Goal: Check status: Check status

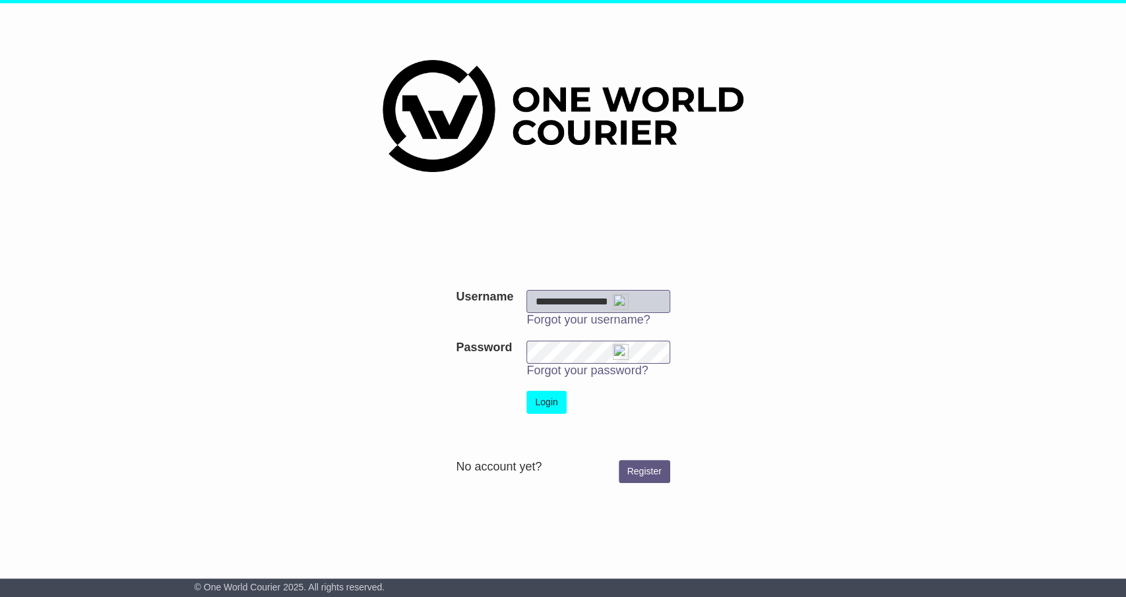
type input "**********"
click at [546, 406] on button "Login" at bounding box center [546, 402] width 40 height 23
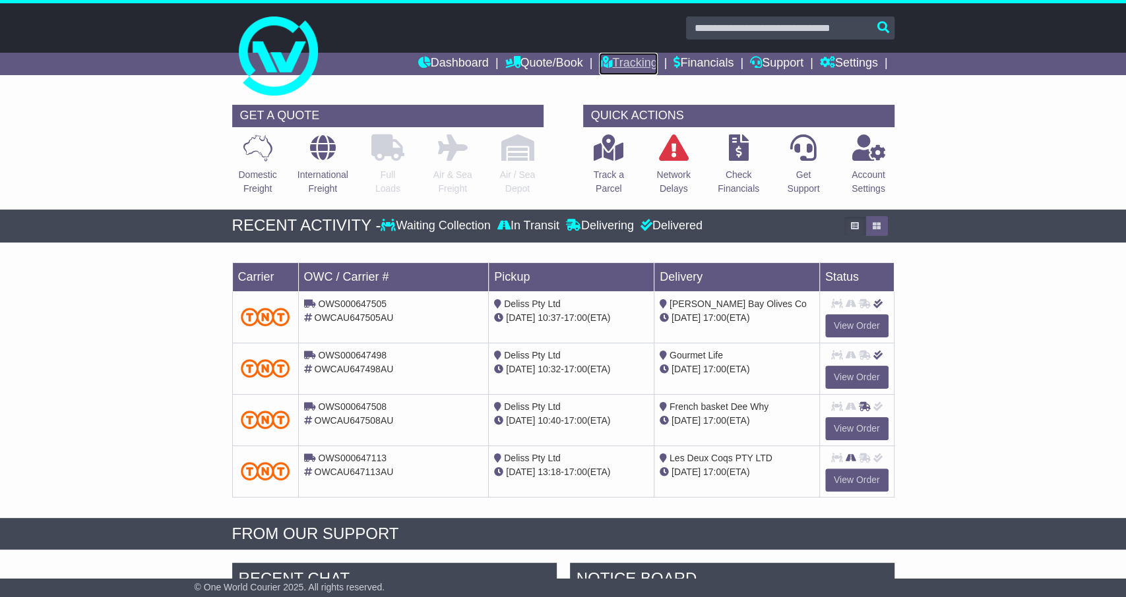
click at [637, 61] on link "Tracking" at bounding box center [628, 64] width 58 height 22
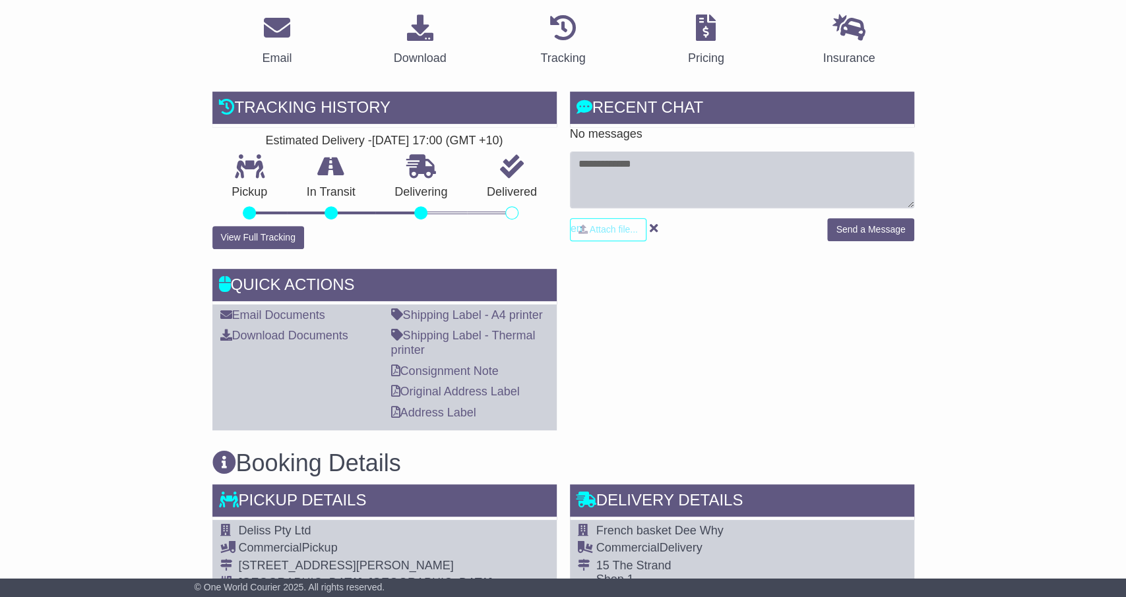
scroll to position [245, 0]
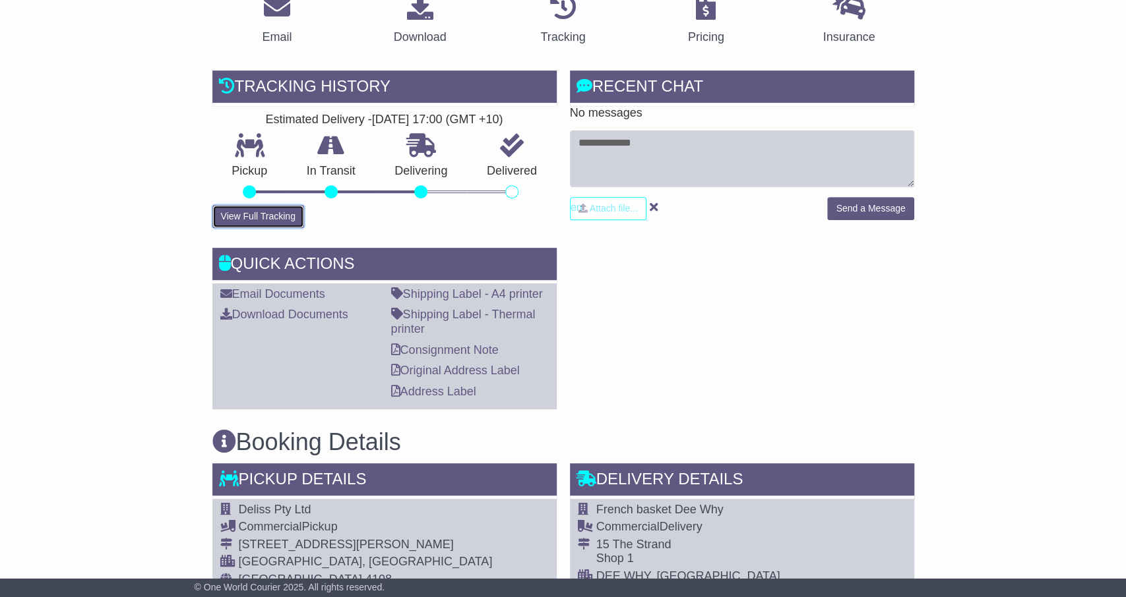
click at [273, 220] on button "View Full Tracking" at bounding box center [258, 216] width 92 height 23
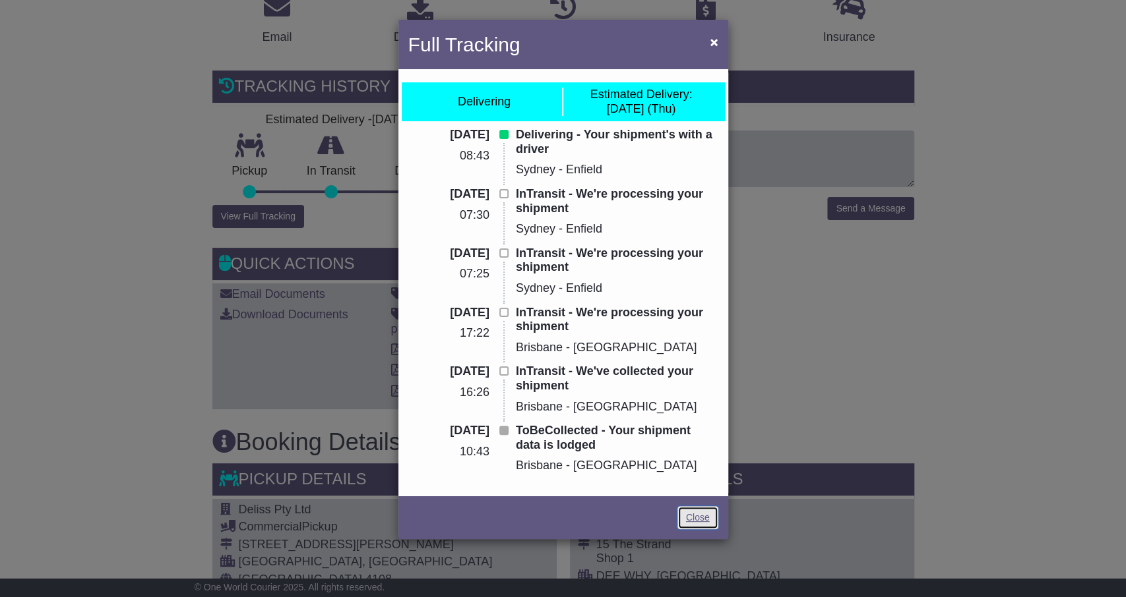
click at [700, 515] on link "Close" at bounding box center [697, 517] width 41 height 23
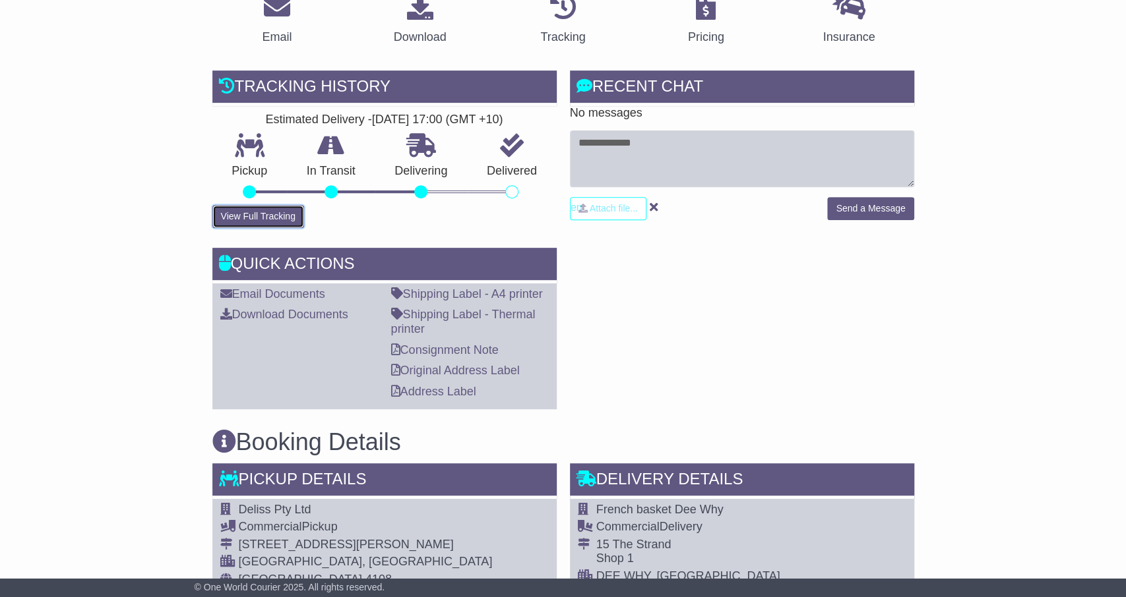
scroll to position [0, 0]
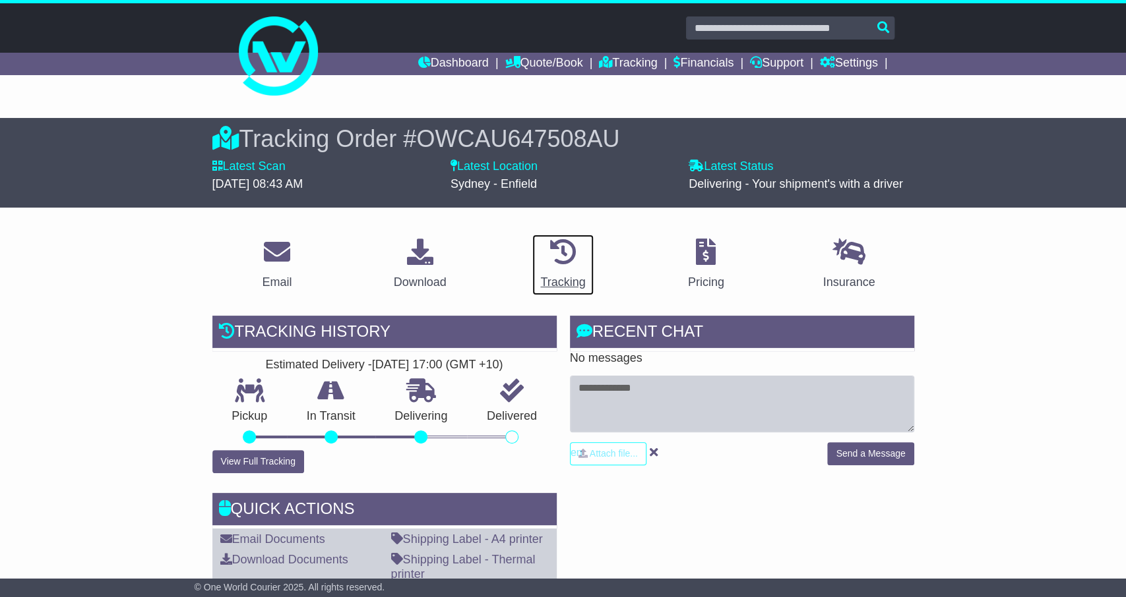
click at [563, 253] on icon at bounding box center [562, 252] width 26 height 26
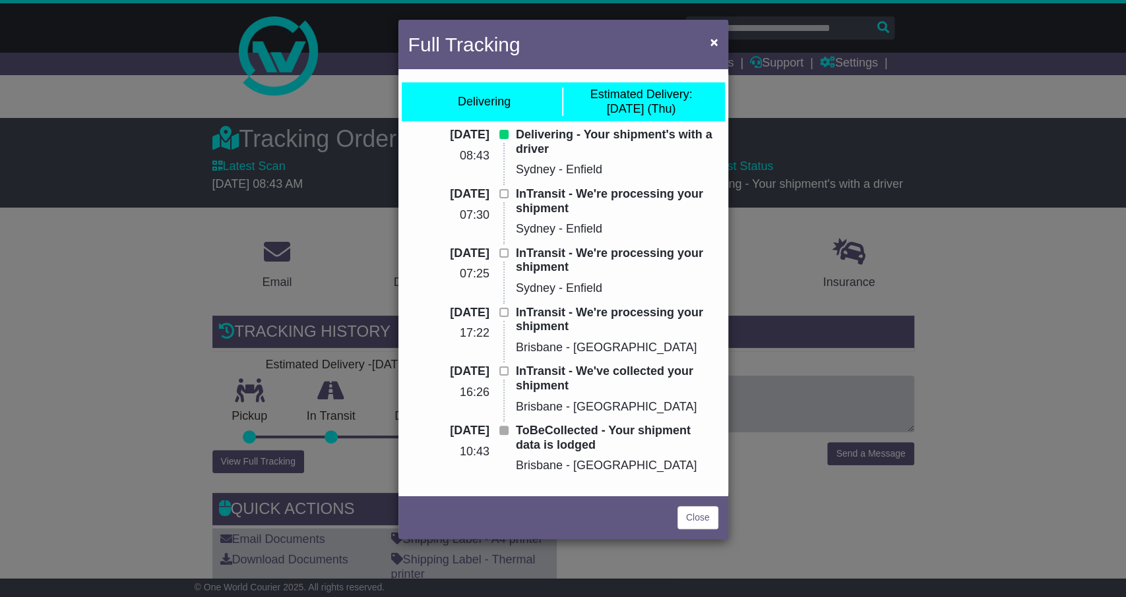
click at [784, 239] on div "Full Tracking × Delivering Estimated Delivery: 18 Sep (Thu) 18 Sep 2025 08:43 D…" at bounding box center [563, 298] width 1126 height 597
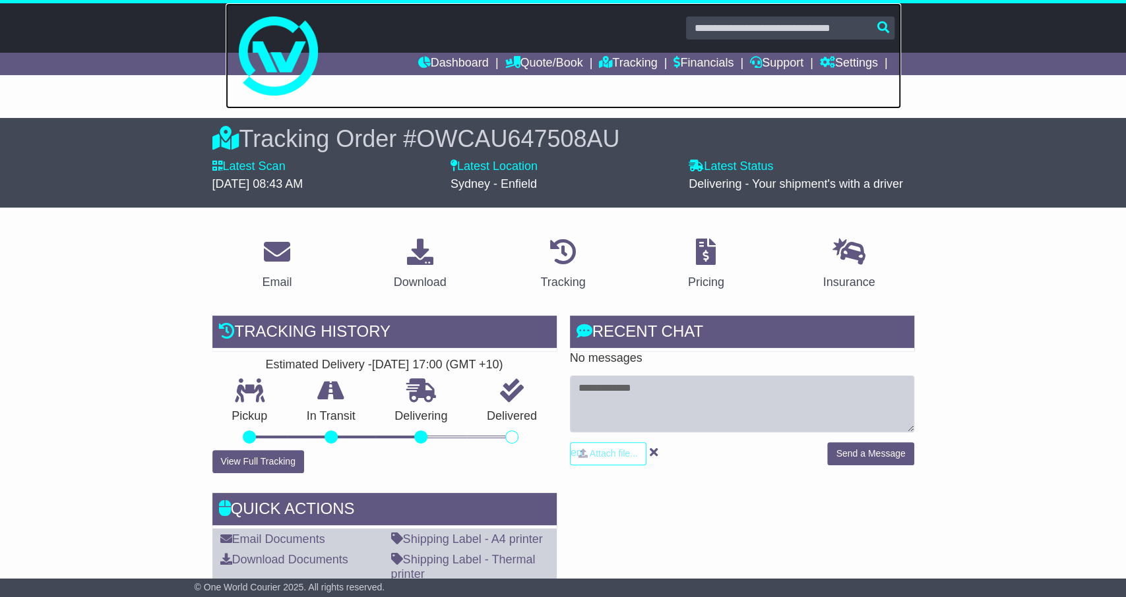
click at [618, 52] on link at bounding box center [563, 56] width 675 height 106
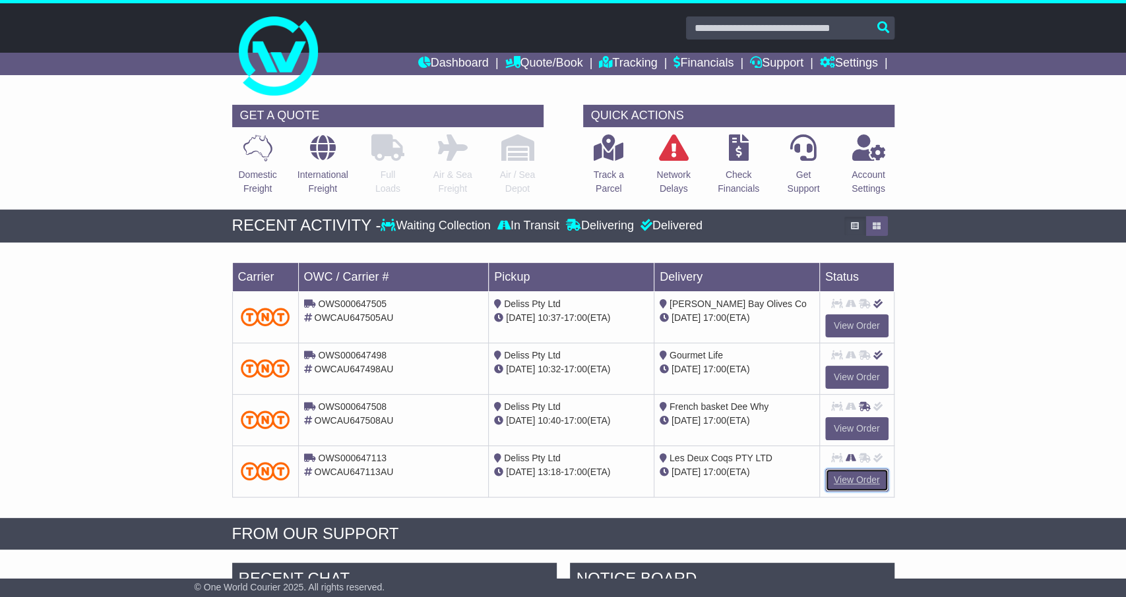
click at [843, 480] on link "View Order" at bounding box center [856, 480] width 63 height 23
click at [628, 76] on link at bounding box center [563, 56] width 675 height 106
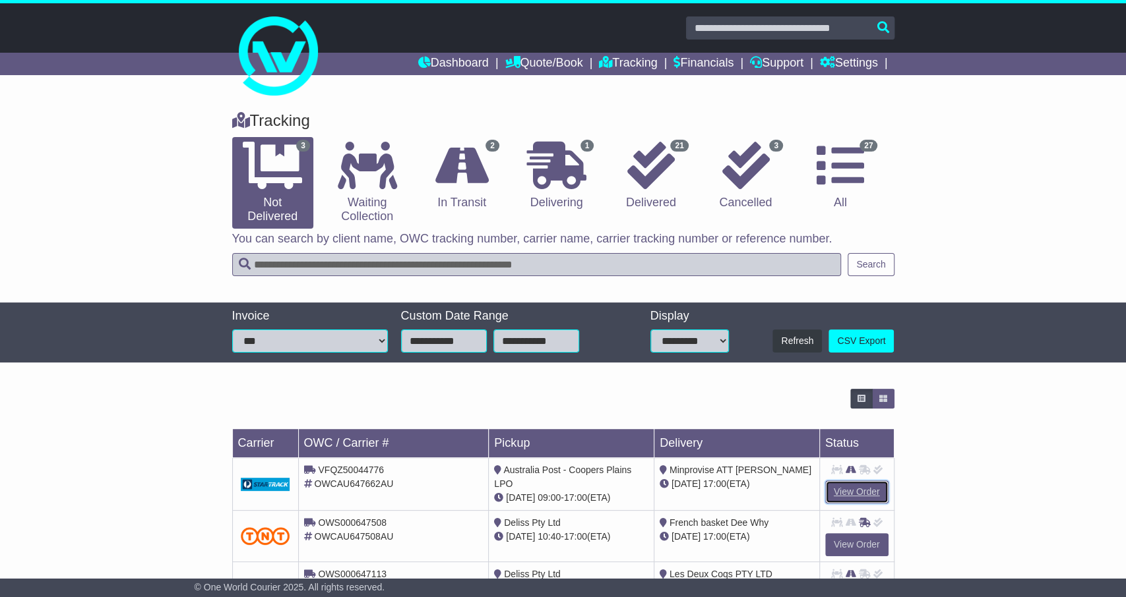
click at [861, 483] on link "View Order" at bounding box center [856, 492] width 63 height 23
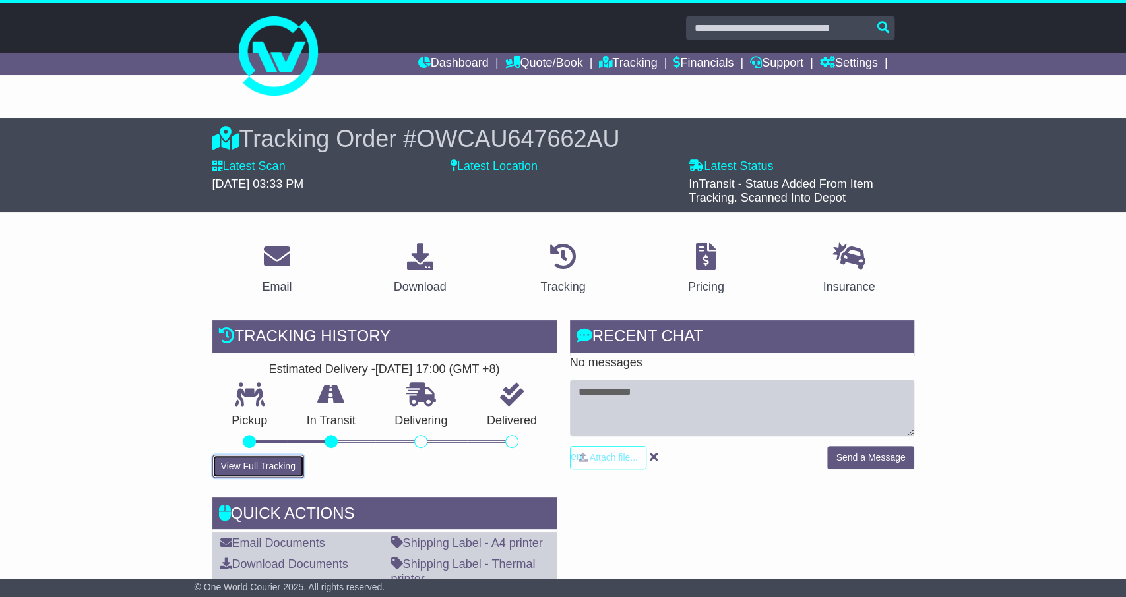
click at [271, 459] on button "View Full Tracking" at bounding box center [258, 466] width 92 height 23
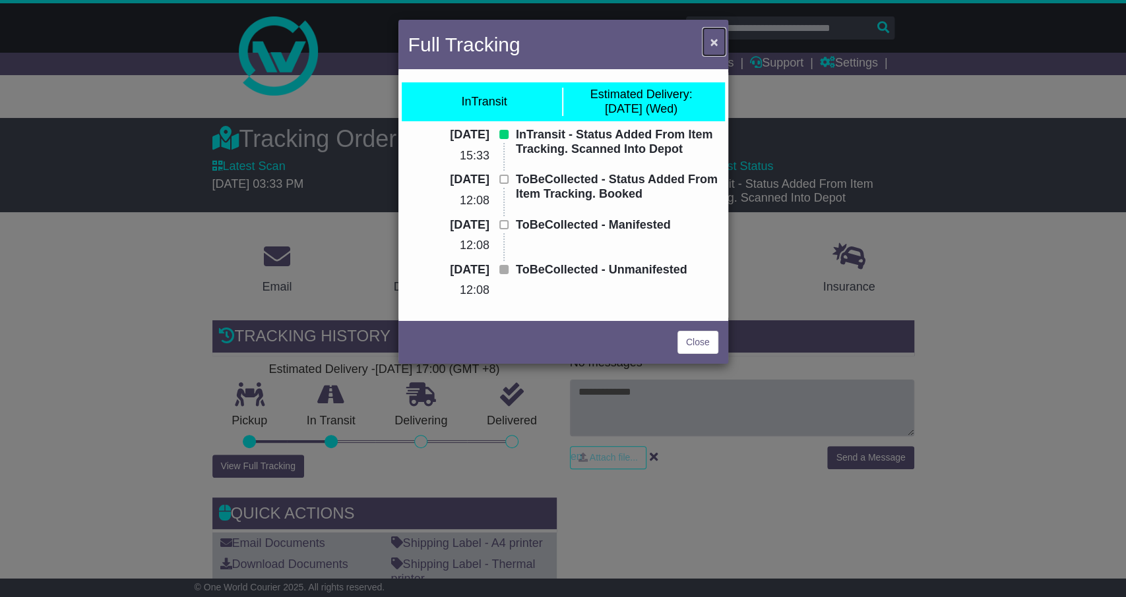
click at [719, 34] on button "×" at bounding box center [713, 41] width 21 height 27
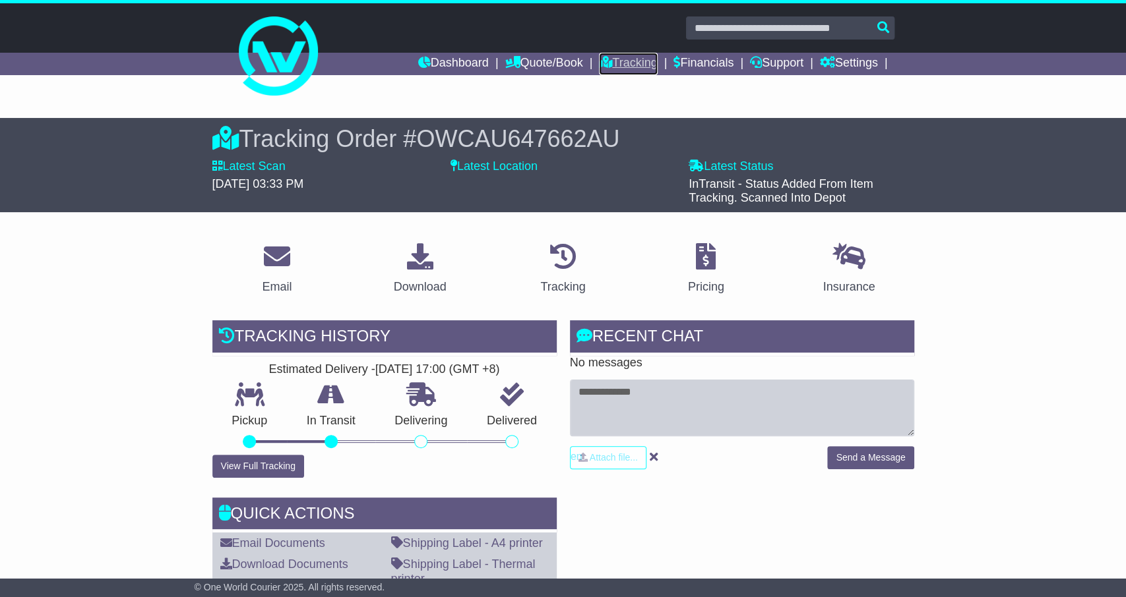
click at [639, 71] on link "Tracking" at bounding box center [628, 64] width 58 height 22
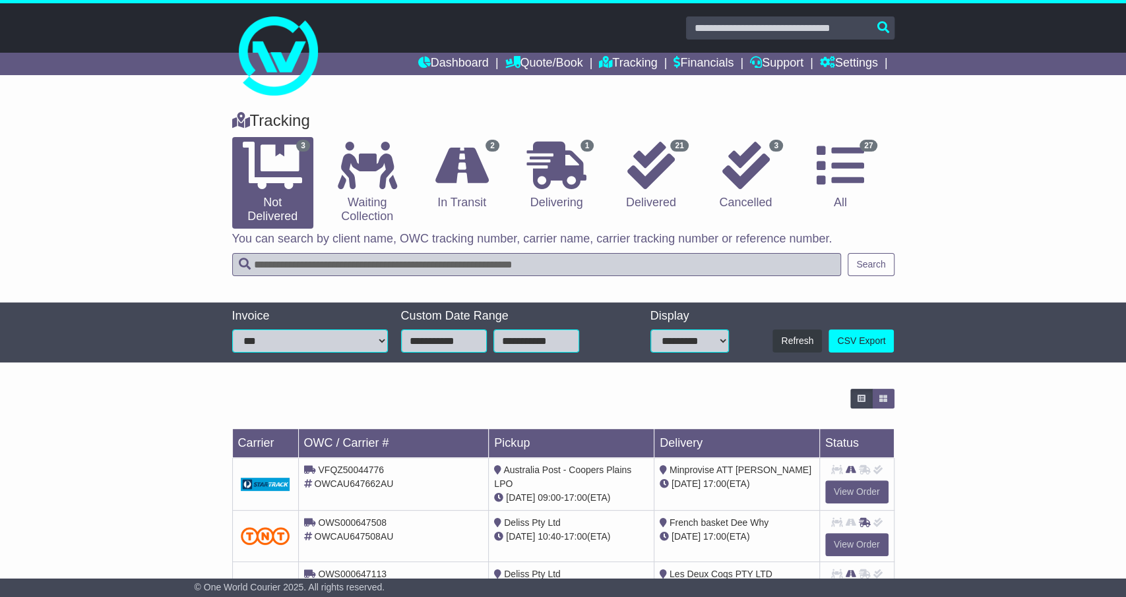
scroll to position [61, 0]
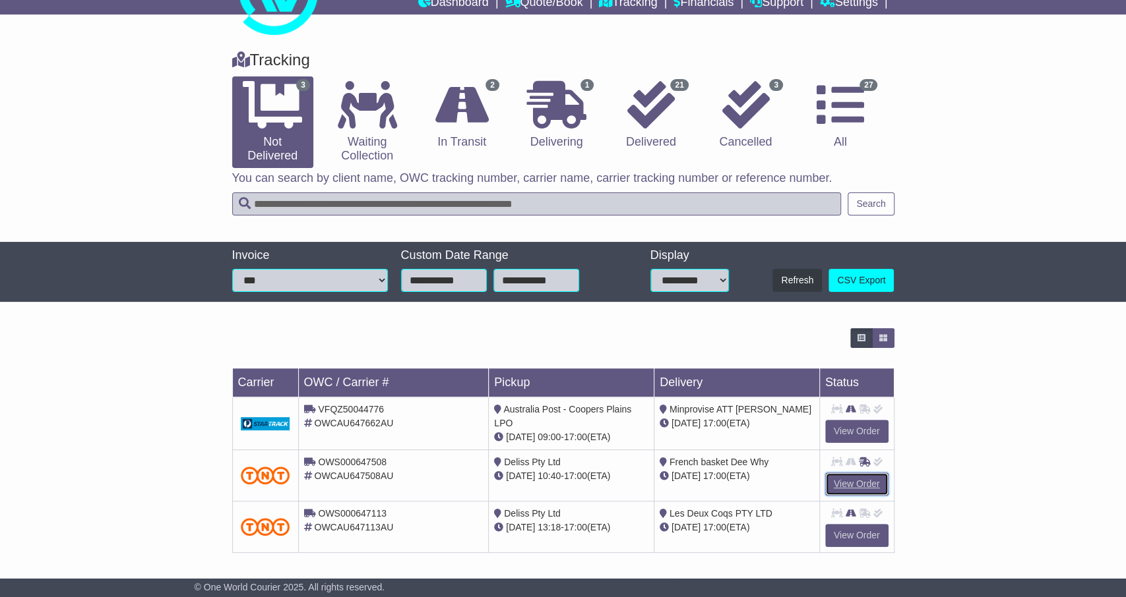
click at [867, 479] on link "View Order" at bounding box center [856, 484] width 63 height 23
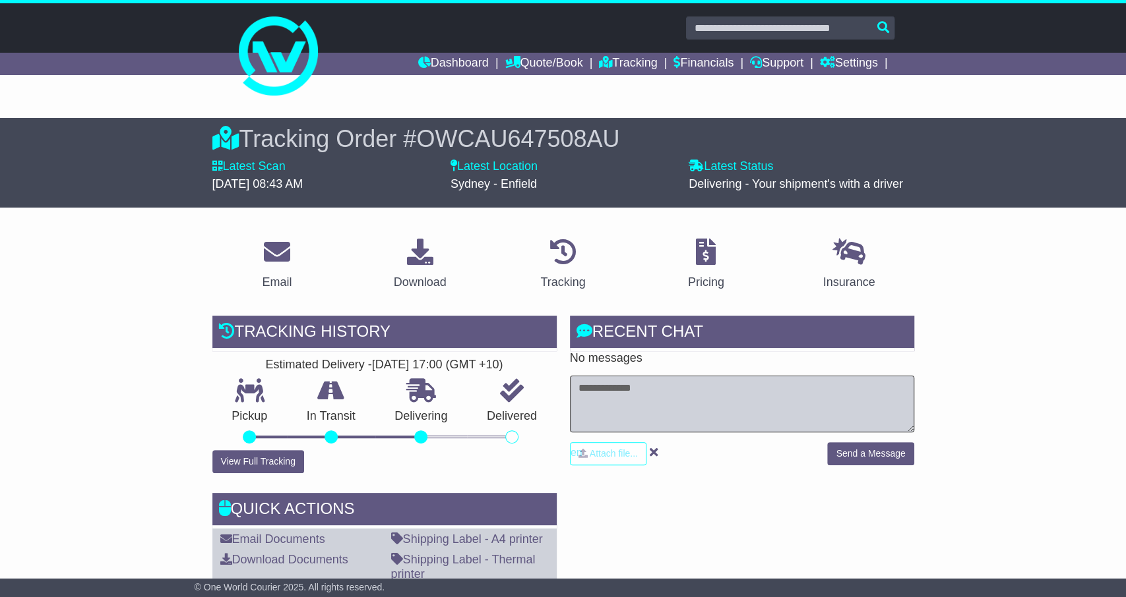
click at [710, 381] on textarea at bounding box center [742, 404] width 344 height 57
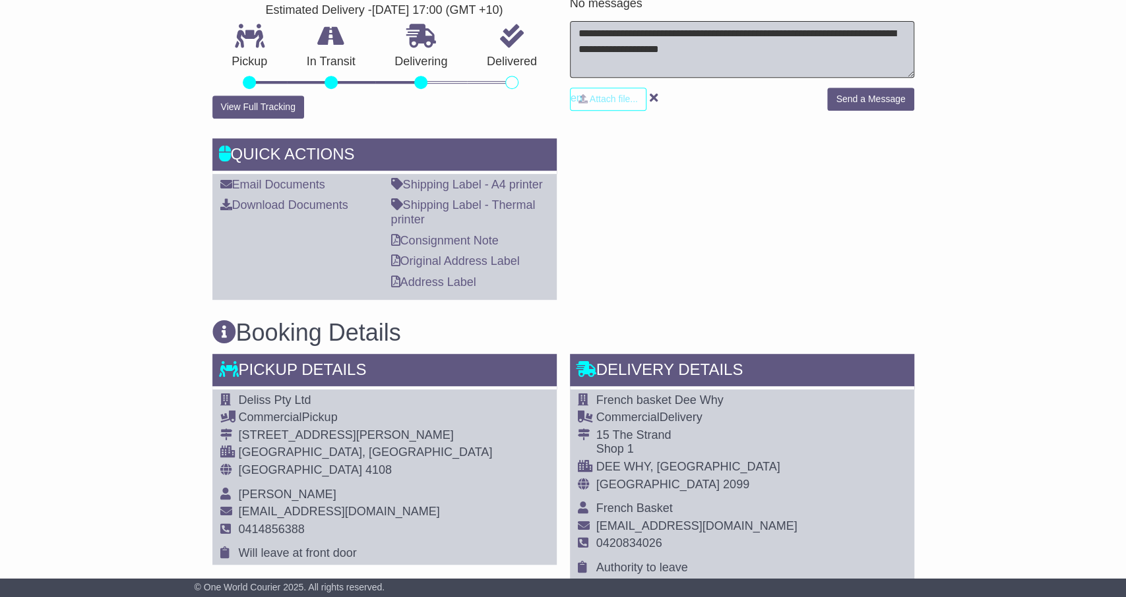
scroll to position [355, 0]
drag, startPoint x: 597, startPoint y: 399, endPoint x: 731, endPoint y: 388, distance: 134.3
click at [731, 390] on div "French basket Dee Why Commercial Delivery 15 The Strand Shop 1 DEE WHY, [GEOGRA…" at bounding box center [742, 485] width 344 height 190
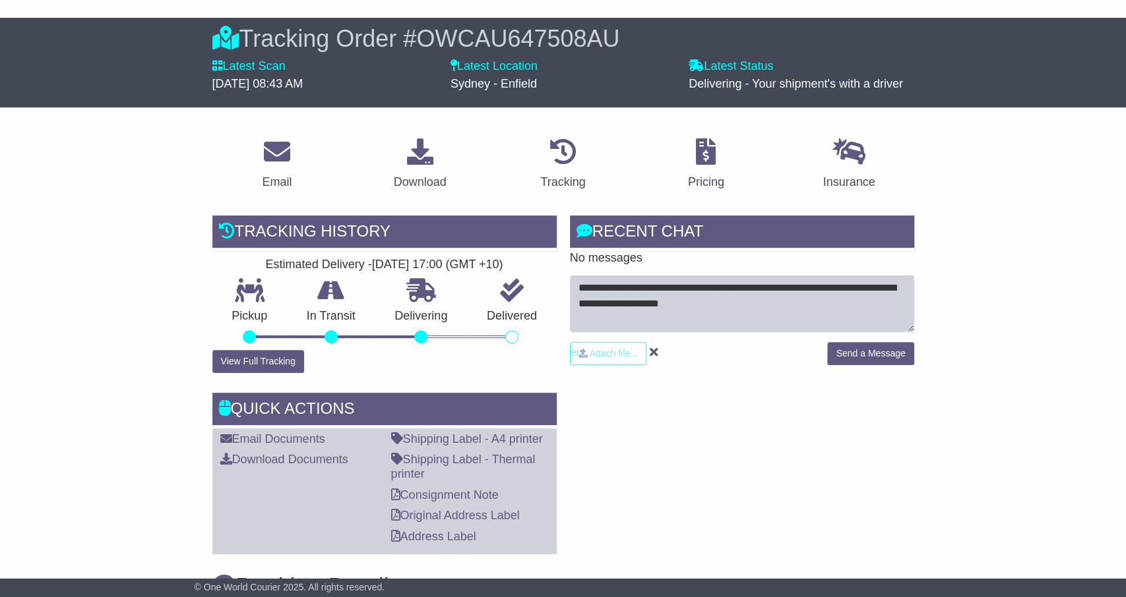
scroll to position [101, 0]
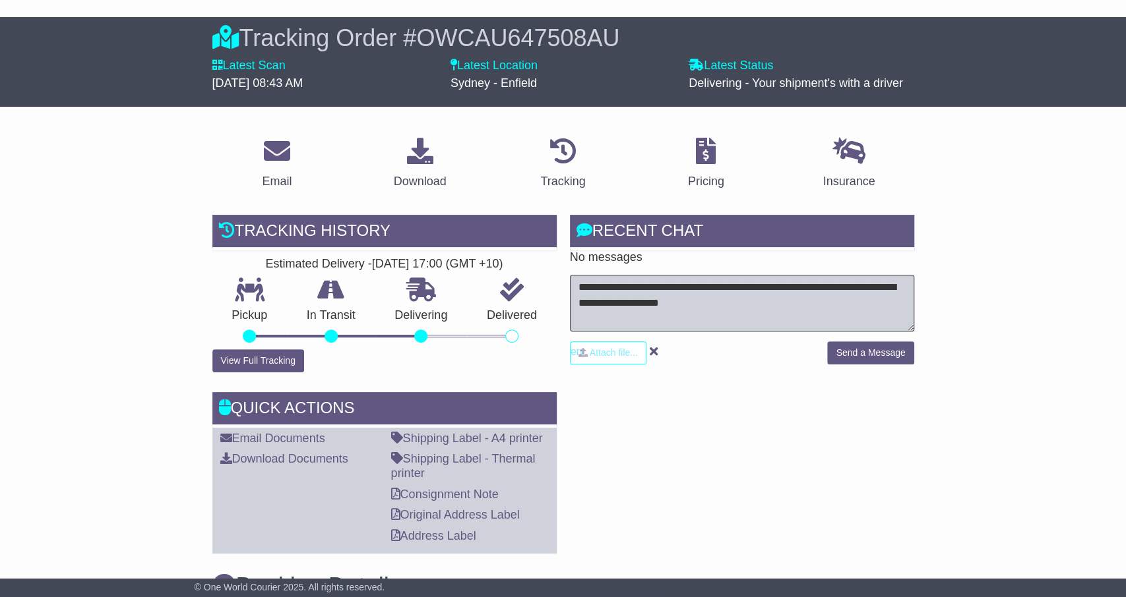
click at [708, 301] on textarea "**********" at bounding box center [742, 303] width 344 height 57
type textarea "**********"
click at [851, 344] on button "Send a Message" at bounding box center [870, 353] width 86 height 23
